Goal: Find specific page/section: Find specific page/section

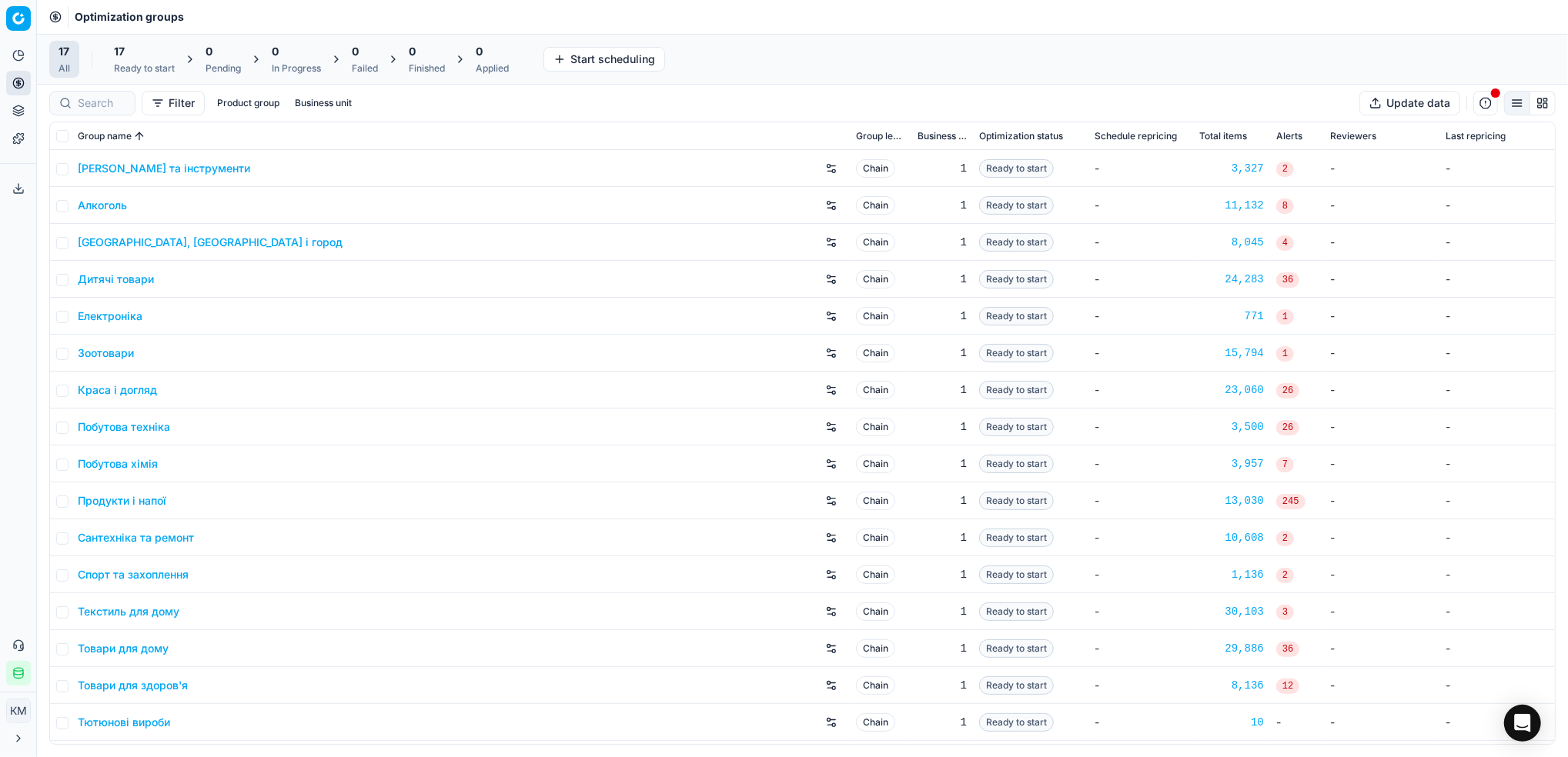
click at [148, 392] on link "Краса і догляд" at bounding box center [117, 390] width 79 height 15
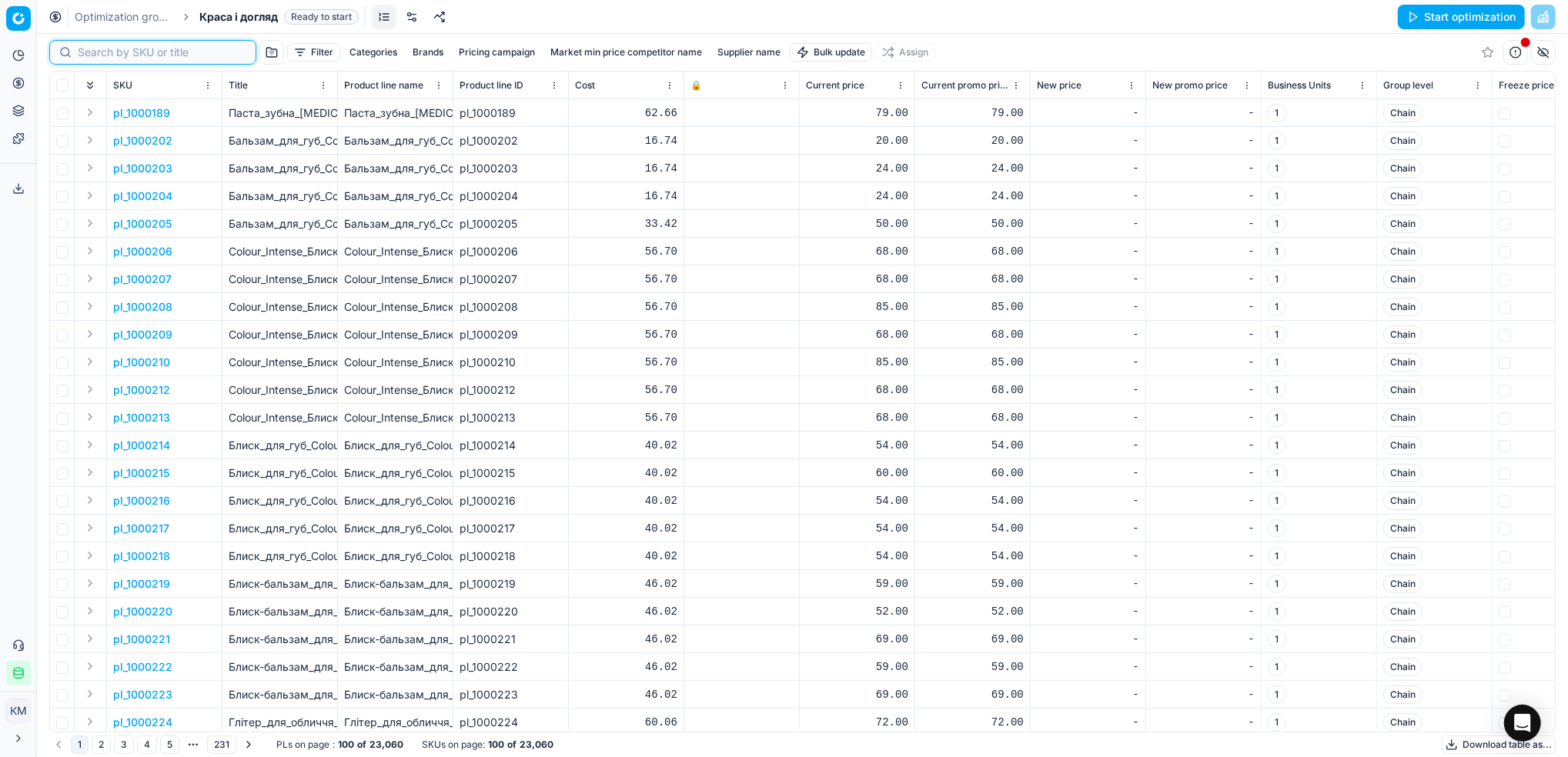
click at [87, 49] on input at bounding box center [162, 52] width 168 height 15
paste input "631156"
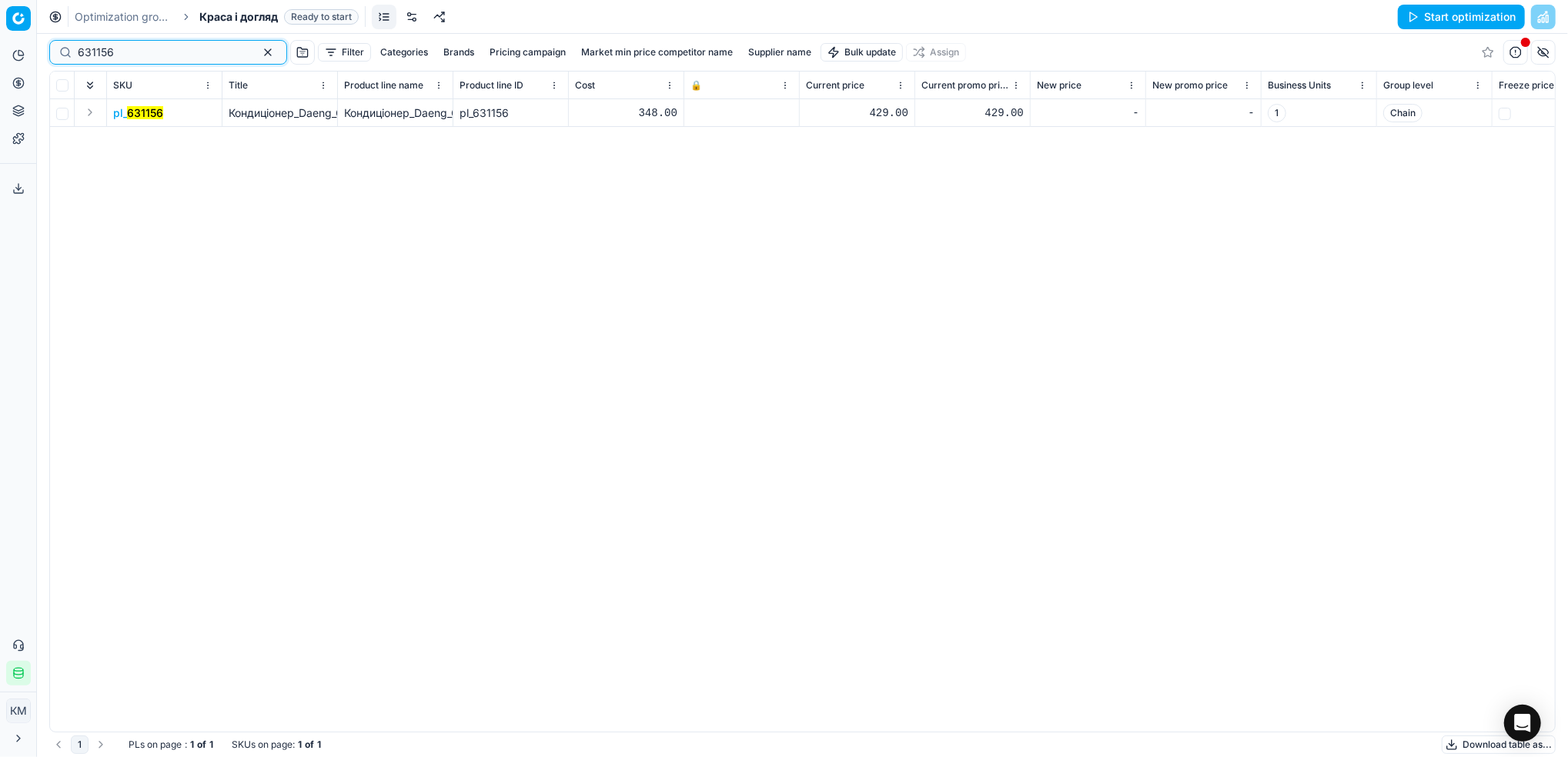
type input "631156"
click at [144, 113] on mark "631156" at bounding box center [145, 113] width 36 height 13
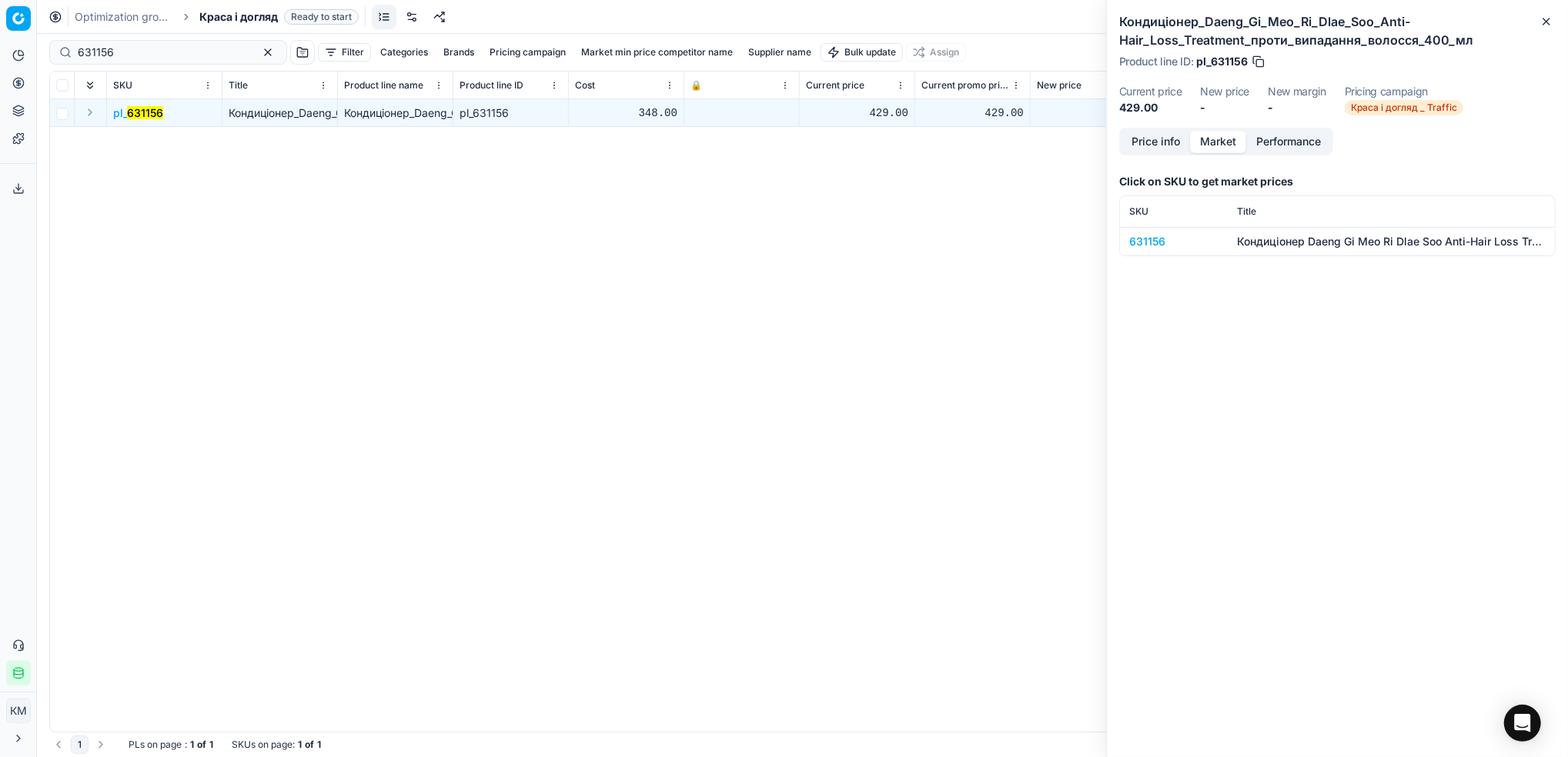
click at [1204, 137] on button "Market" at bounding box center [1218, 141] width 56 height 23
click at [1140, 250] on td "631156" at bounding box center [1174, 241] width 108 height 29
click at [1151, 236] on div "631156" at bounding box center [1174, 241] width 89 height 15
